Goal: Information Seeking & Learning: Learn about a topic

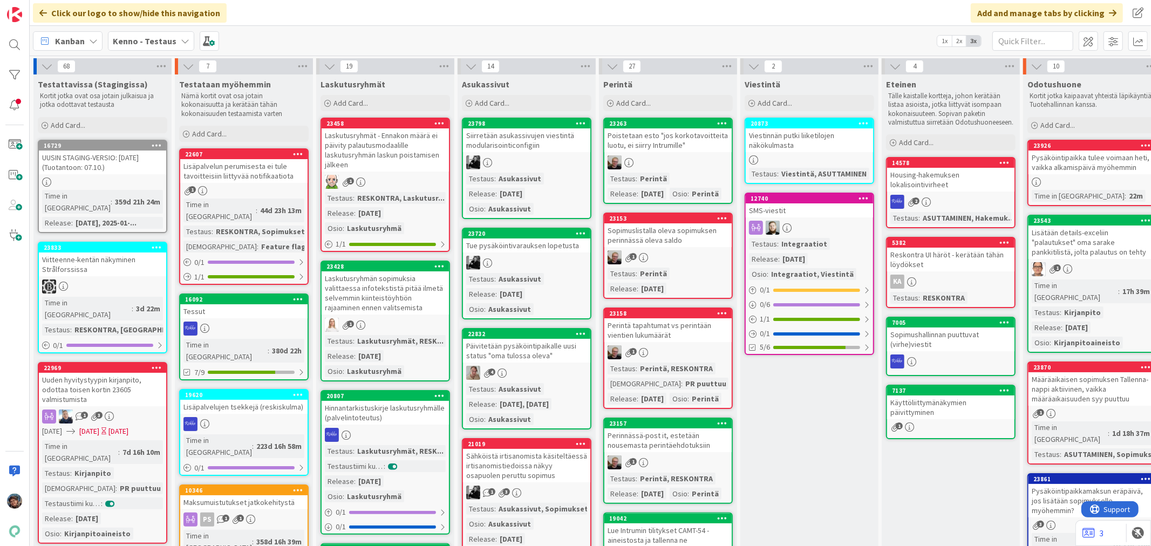
click at [1071, 179] on div at bounding box center [1092, 182] width 127 height 9
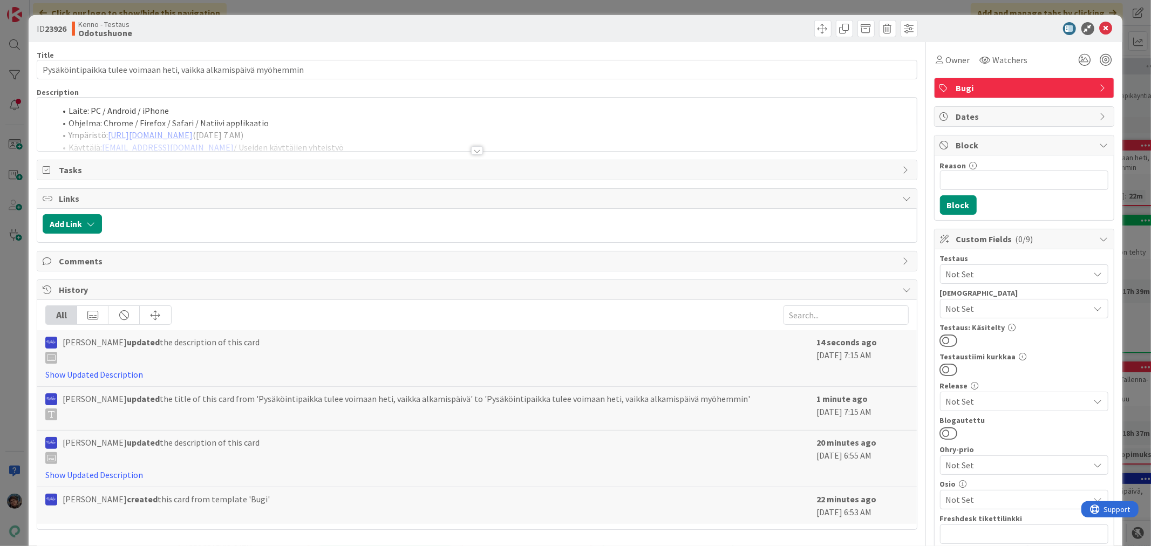
click at [473, 150] on div at bounding box center [477, 150] width 12 height 9
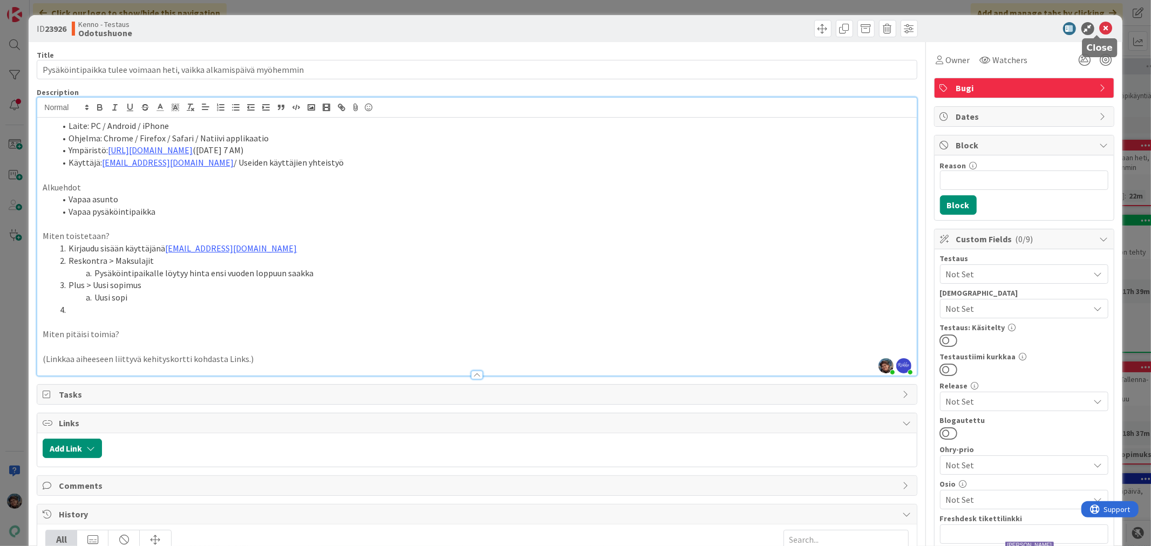
click at [1100, 29] on icon at bounding box center [1106, 28] width 13 height 13
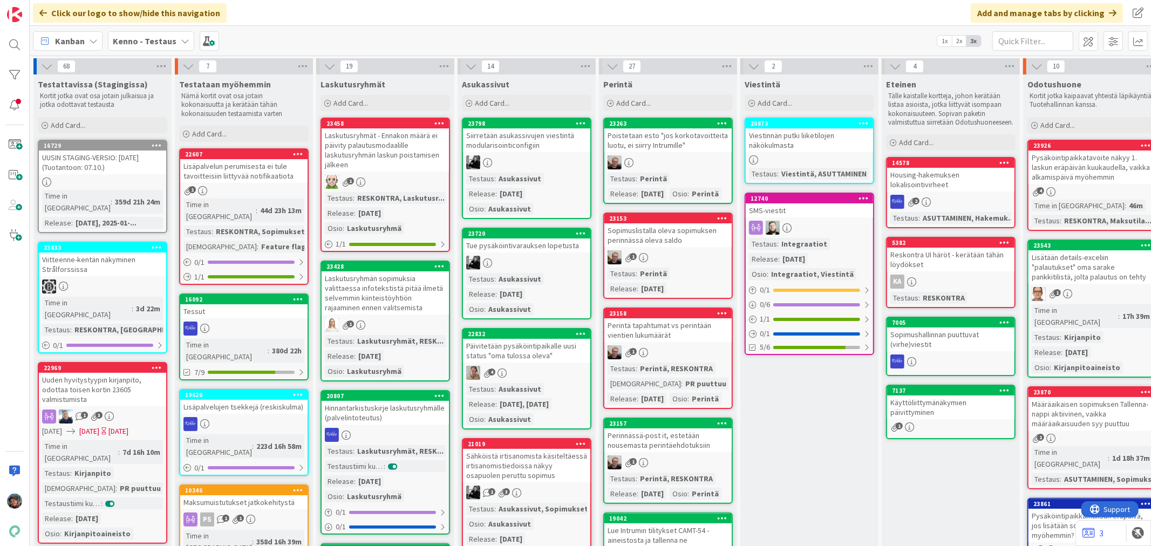
click at [555, 187] on div "Testaus : Asukassivut Release : 2025-10-08 Osio : Asukassivut" at bounding box center [526, 194] width 121 height 42
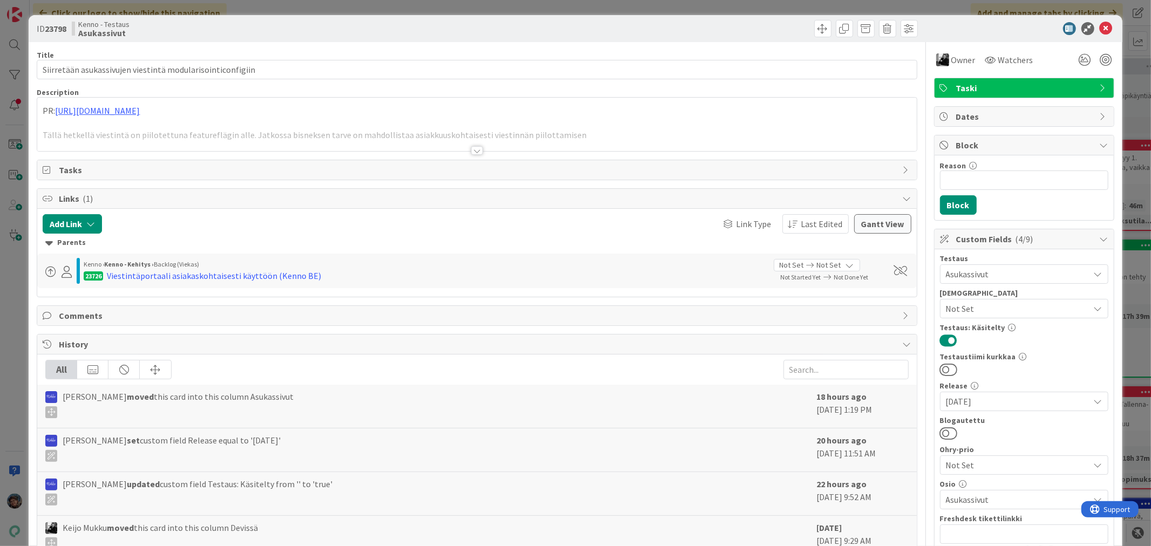
click at [473, 150] on div at bounding box center [477, 150] width 12 height 9
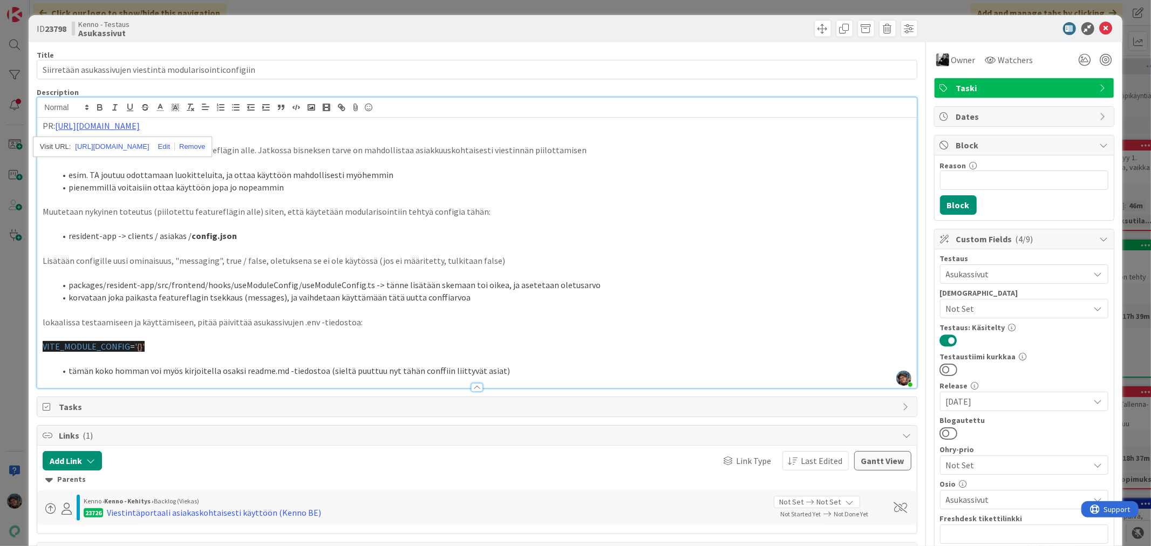
click at [532, 369] on li "tämän koko homman voi myös kirjoitella osaksi readme.md -tiedostoa (sieltä puut…" at bounding box center [484, 371] width 856 height 12
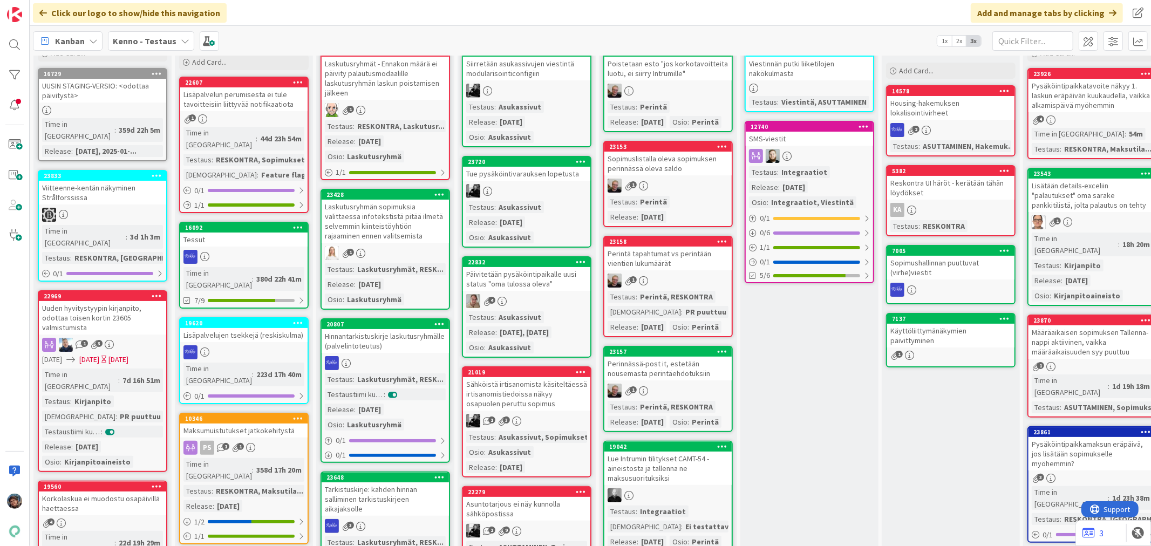
scroll to position [120, 0]
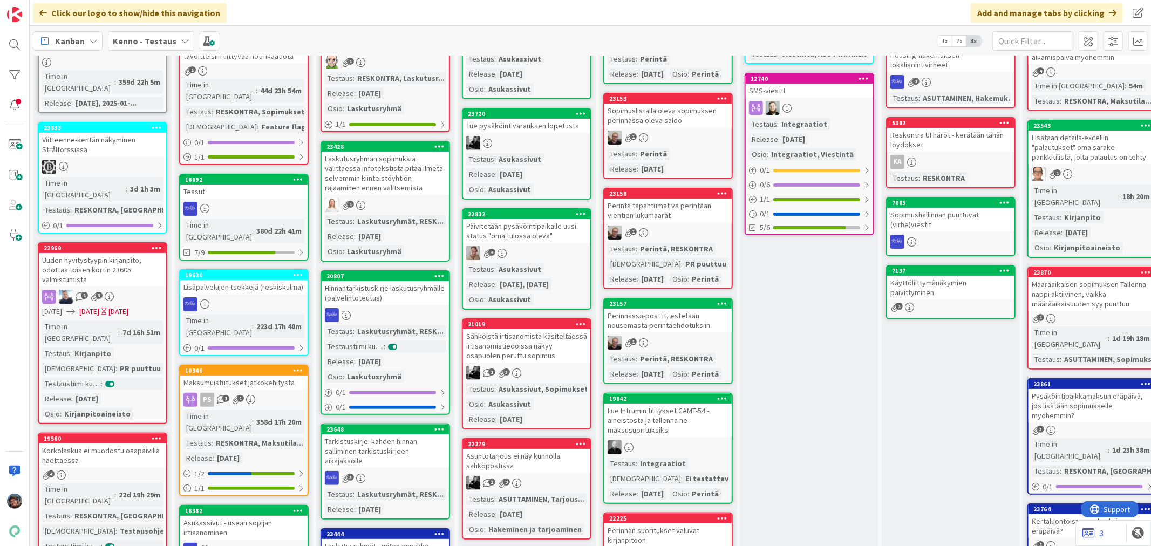
click at [547, 240] on div "Päivitetään pysäköintipaikalle uusi status "oma tulossa oleva"" at bounding box center [526, 231] width 127 height 24
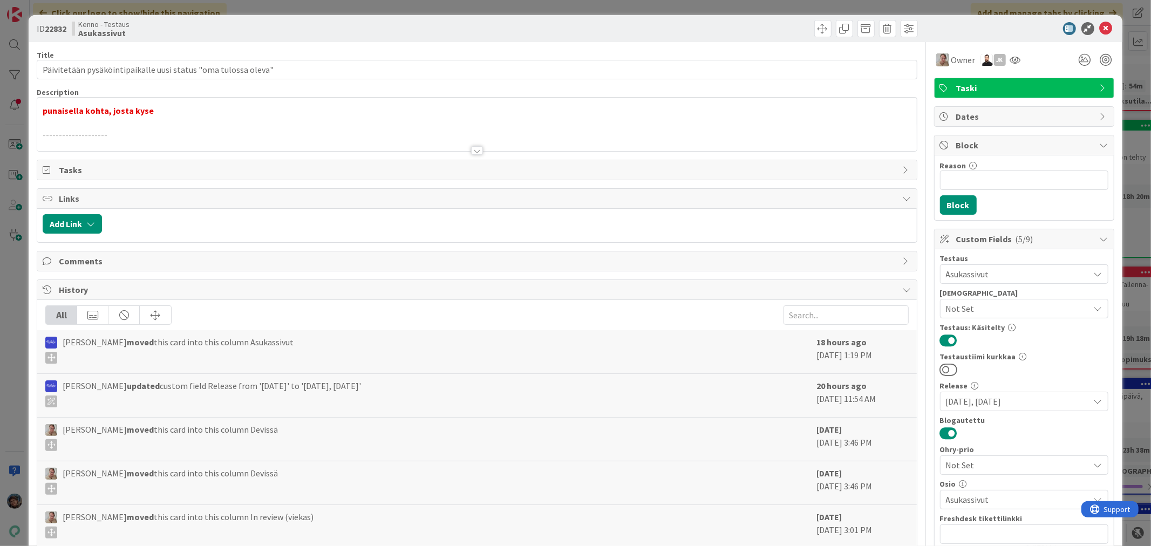
click at [471, 149] on div at bounding box center [477, 150] width 12 height 9
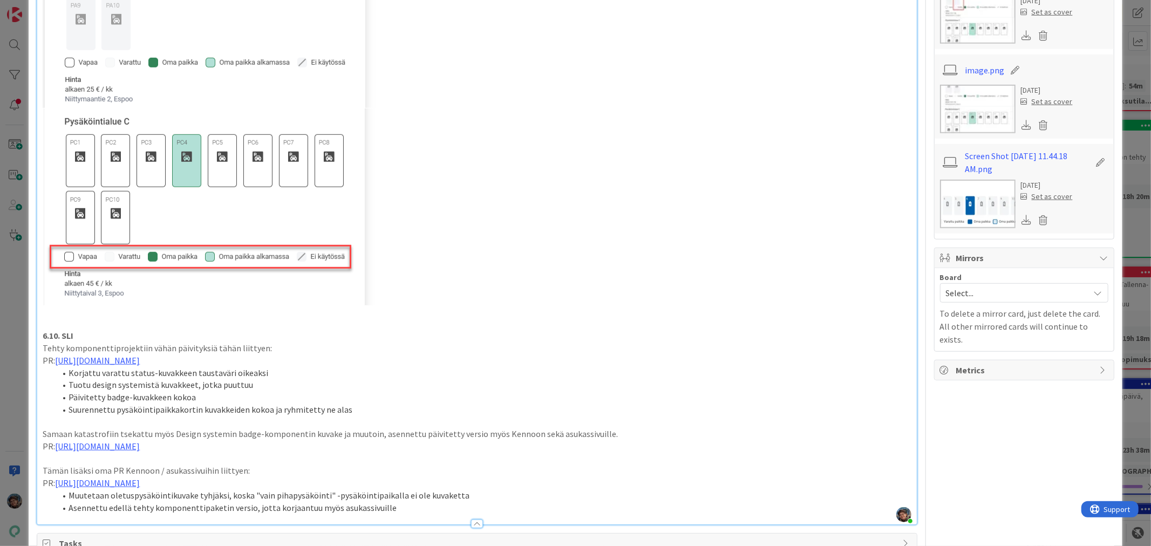
scroll to position [780, 0]
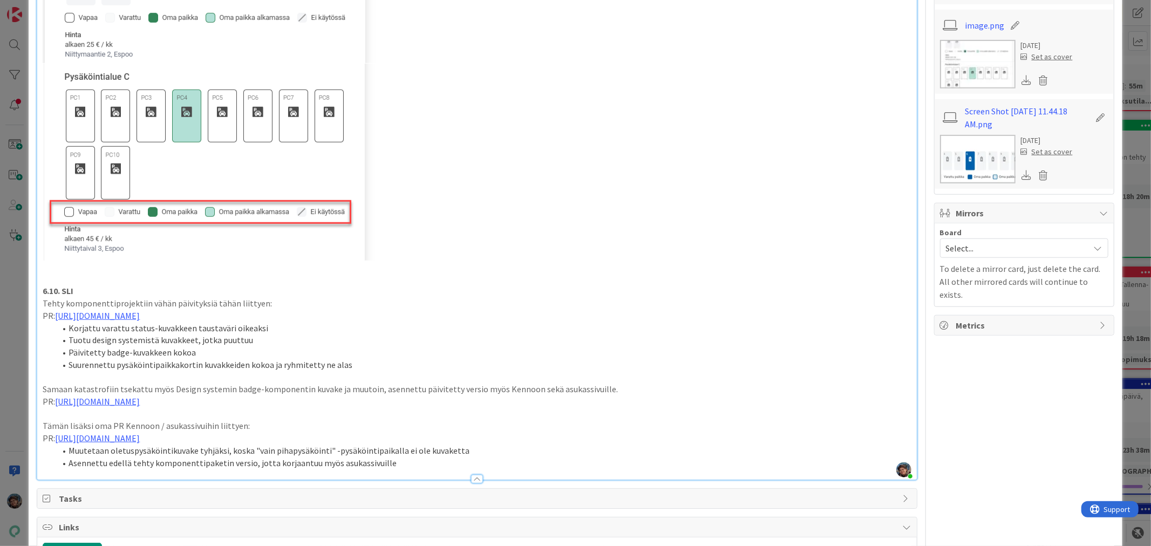
click at [624, 320] on p "PR: https://github.com/pandiafi/components/pull/140" at bounding box center [477, 316] width 869 height 12
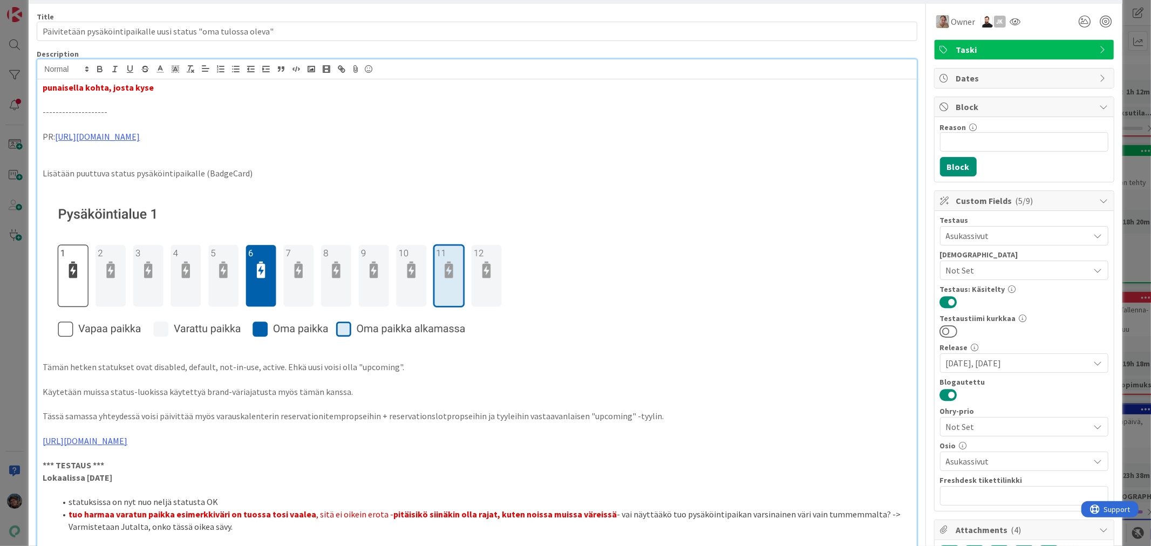
scroll to position [0, 0]
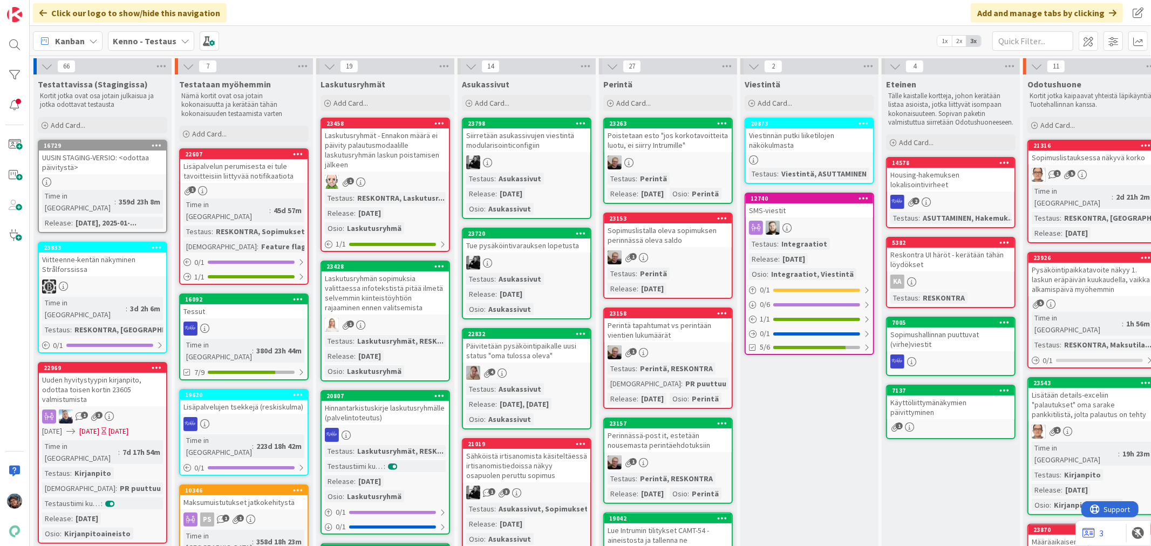
click at [1073, 263] on div "Pysäköintipaikkatavoite näkyy 1. laskun eräpäivän kuukaudella, vaikka alkamispä…" at bounding box center [1092, 279] width 127 height 33
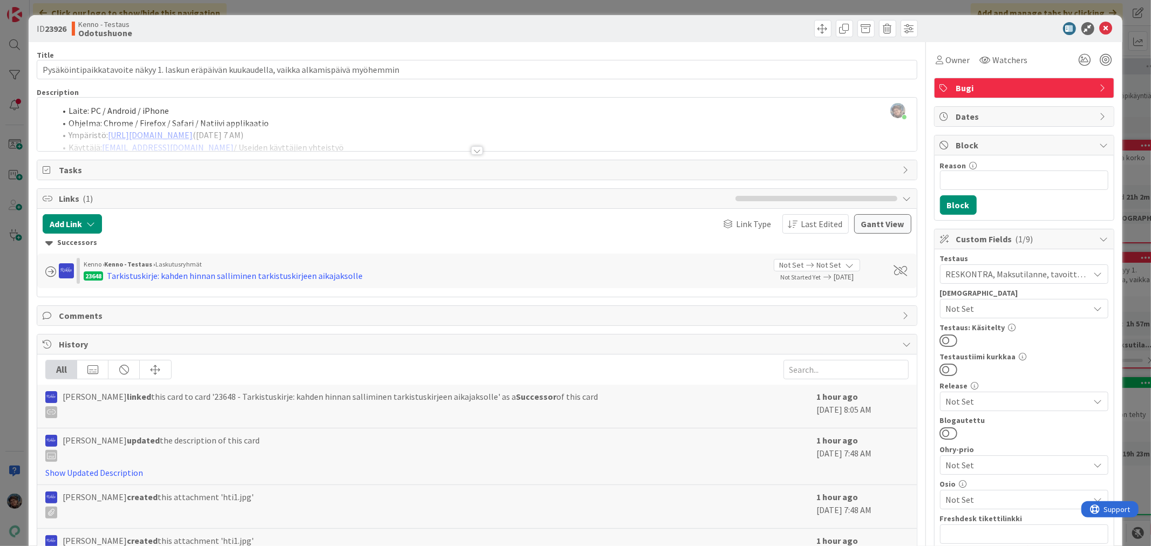
click at [471, 149] on div at bounding box center [477, 150] width 12 height 9
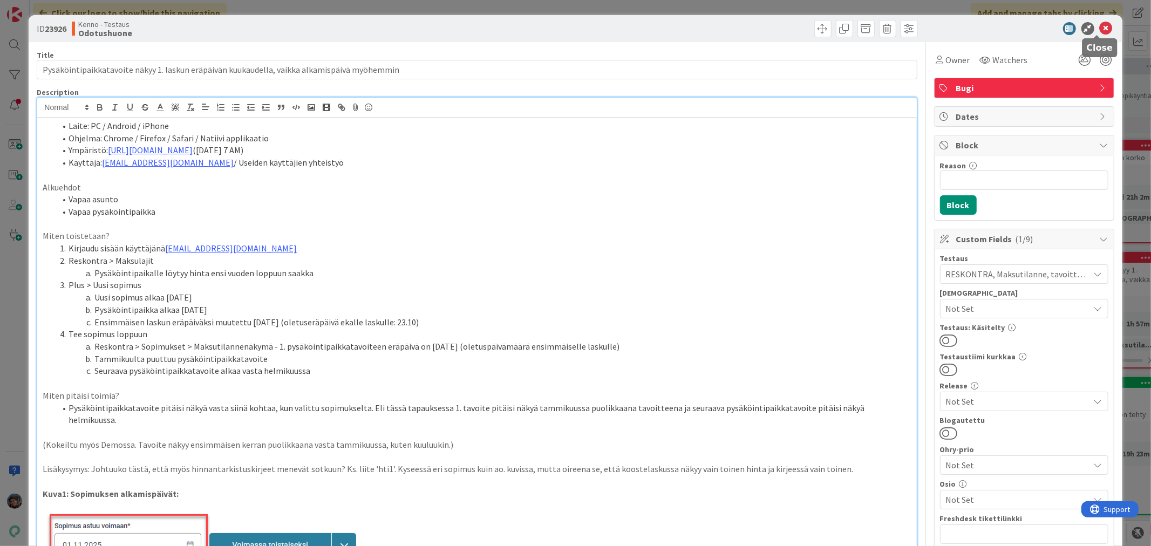
click at [1100, 27] on icon at bounding box center [1106, 28] width 13 height 13
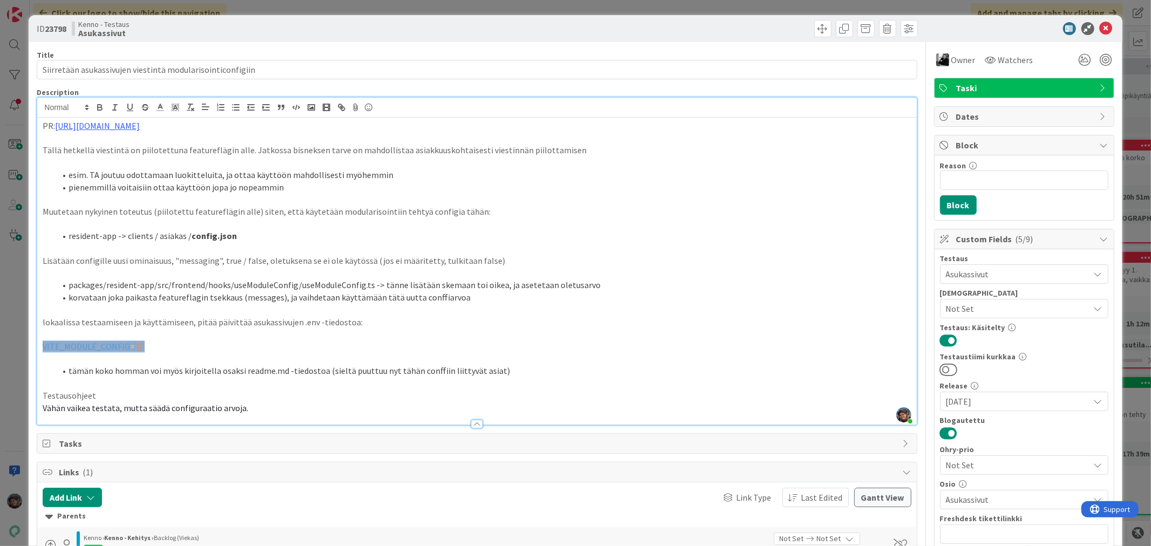
drag, startPoint x: 42, startPoint y: 346, endPoint x: 170, endPoint y: 341, distance: 128.0
click at [170, 341] on div "PR: [URL][DOMAIN_NAME] Tällä hetkellä viestintä on piilotettuna featureflägin a…" at bounding box center [476, 271] width 879 height 307
copy p "VITE_MODULE_CONFIG = '{}'"
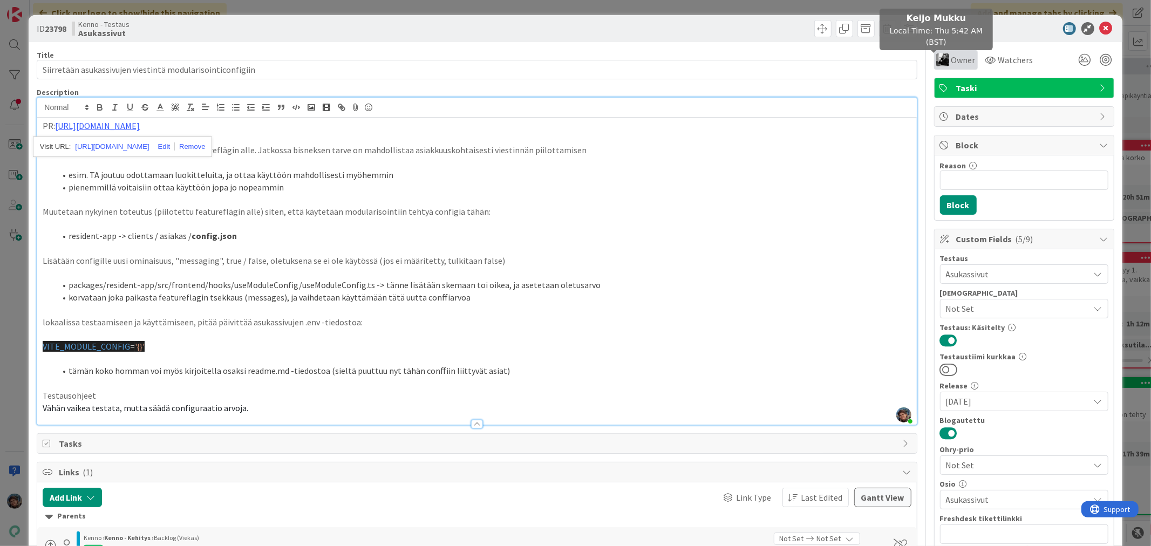
click at [939, 61] on img at bounding box center [943, 59] width 13 height 13
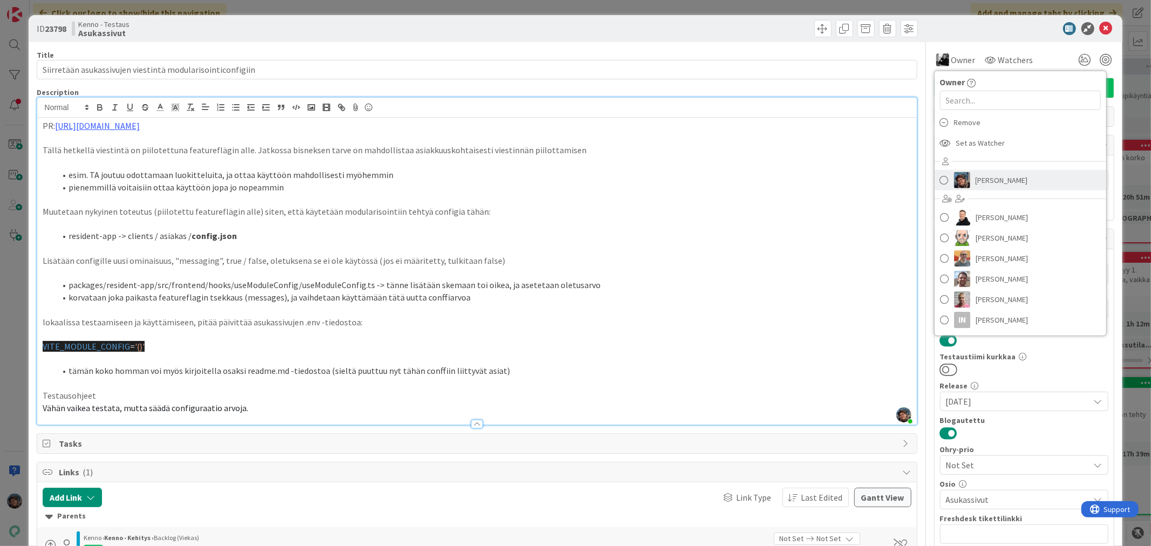
click at [944, 179] on link "[PERSON_NAME]" at bounding box center [1021, 180] width 172 height 21
